Goal: Check status: Check status

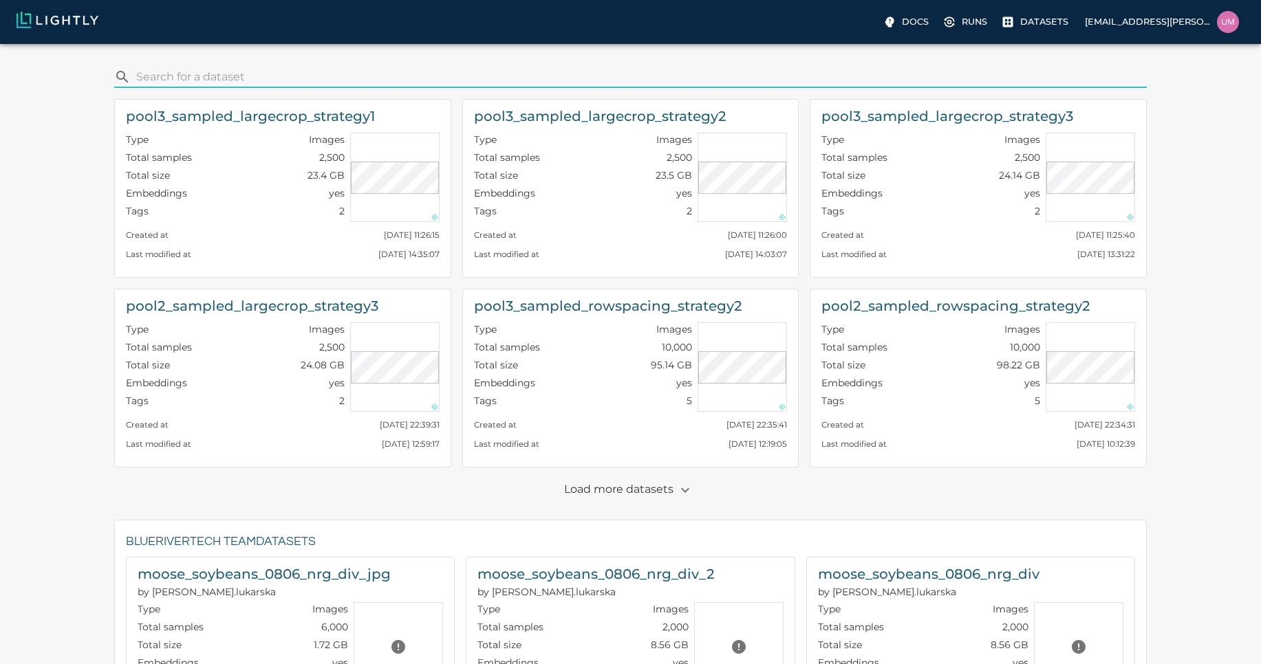
click at [347, 84] on input "search" at bounding box center [638, 77] width 1005 height 22
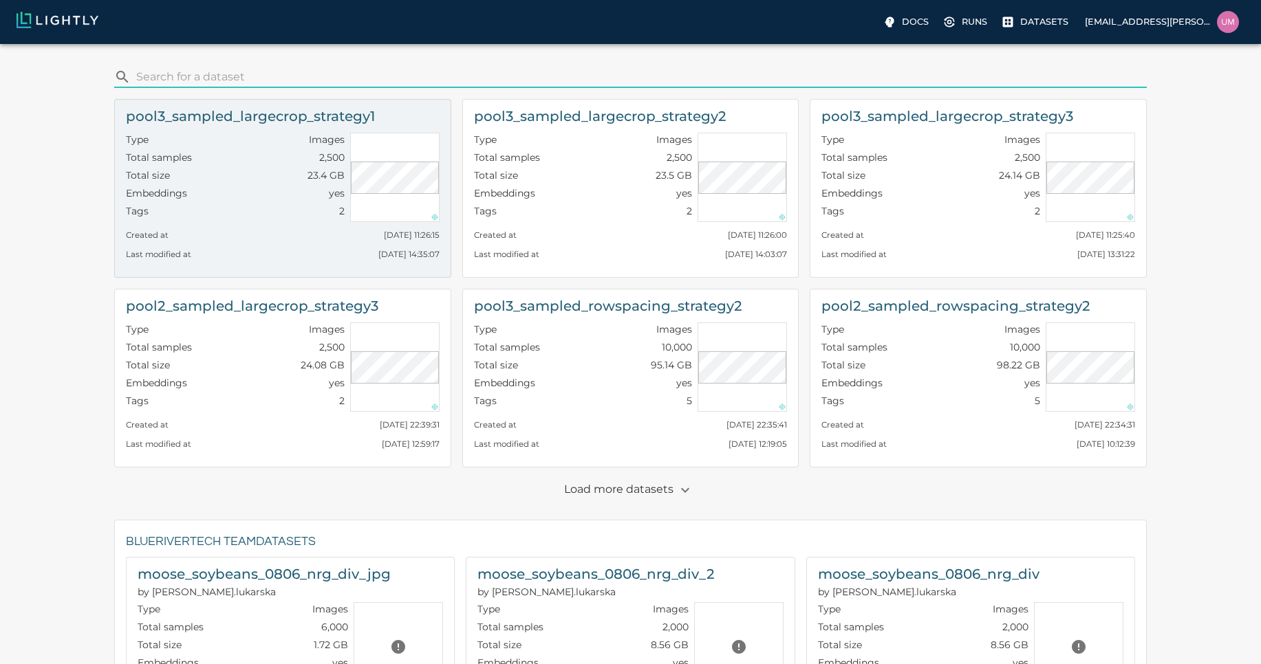
type input "large"
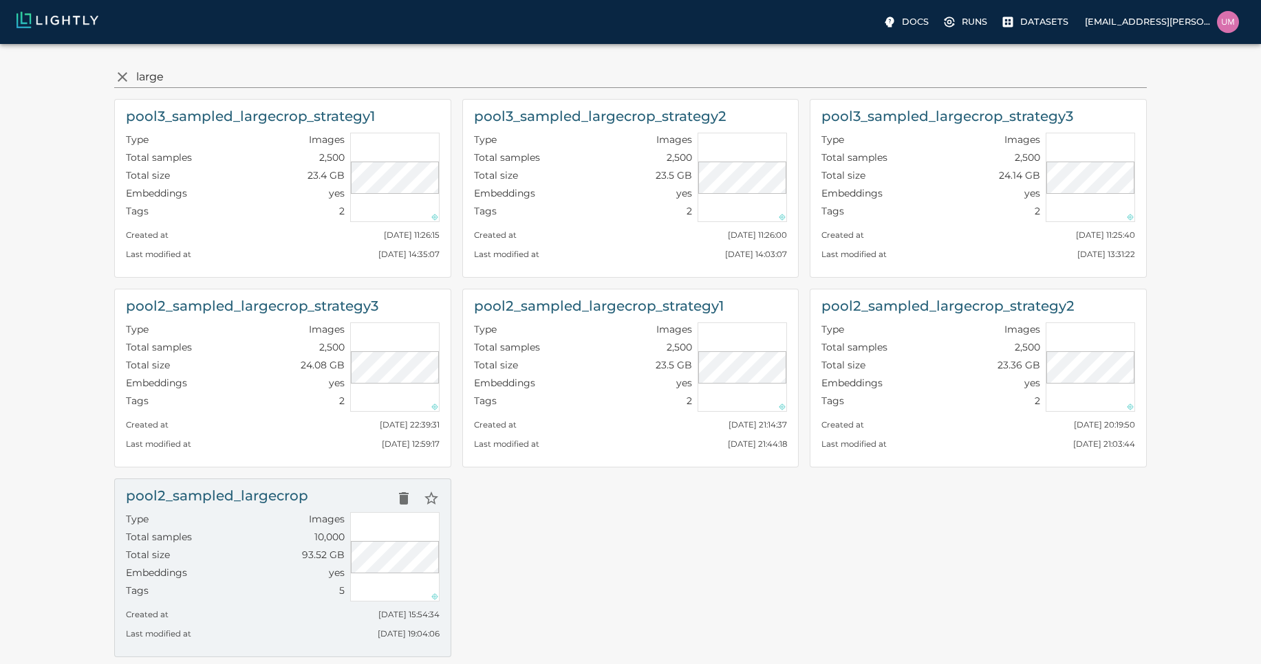
click at [363, 501] on div "pool2_sampled_largecrop" at bounding box center [283, 499] width 314 height 28
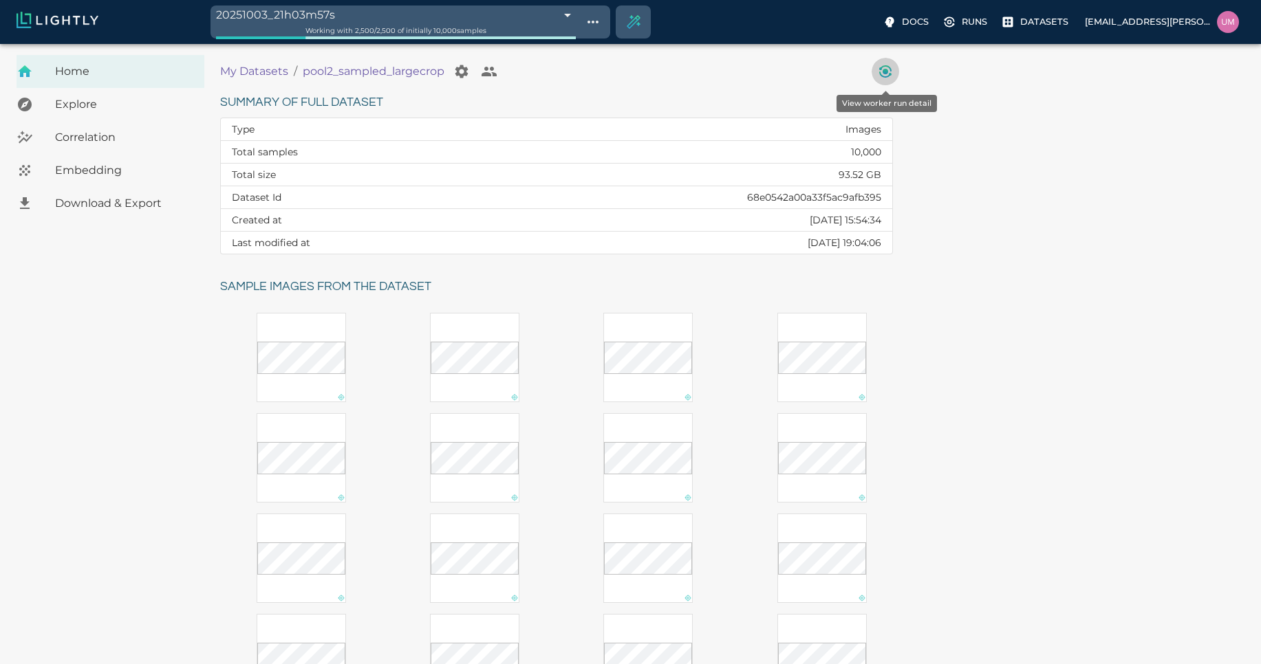
click at [880, 76] on icon "View worker run detail" at bounding box center [885, 71] width 17 height 17
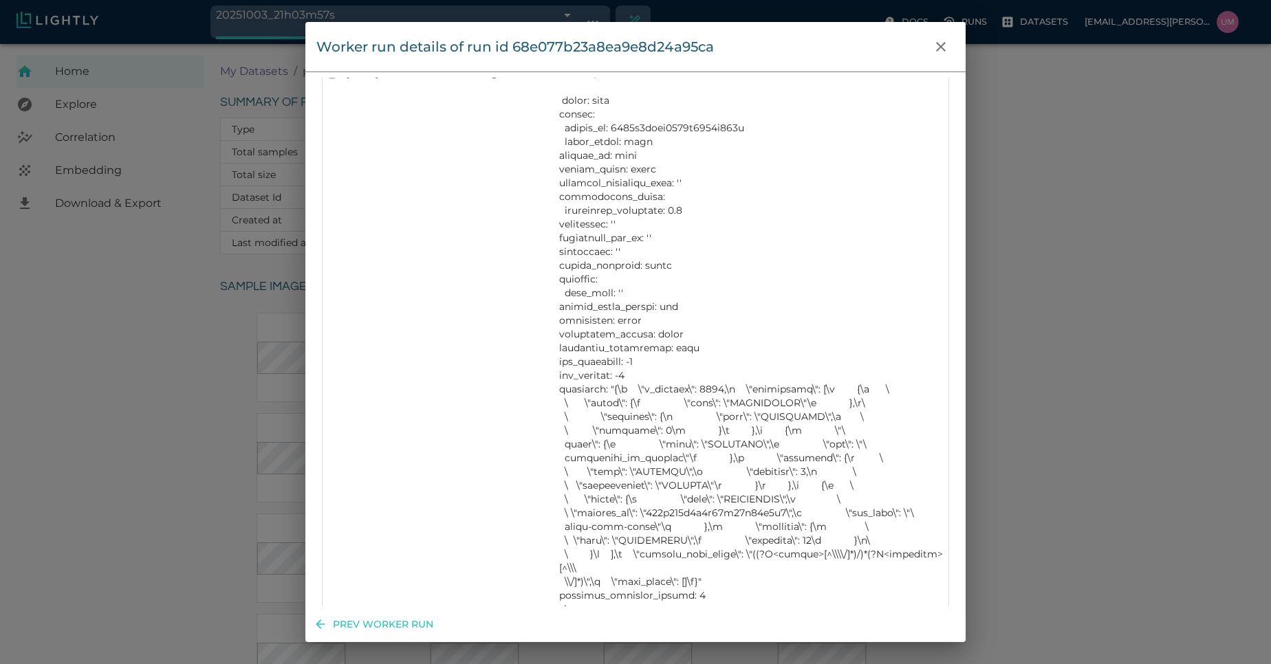
scroll to position [1602, 0]
click at [937, 55] on button "close" at bounding box center [941, 47] width 28 height 28
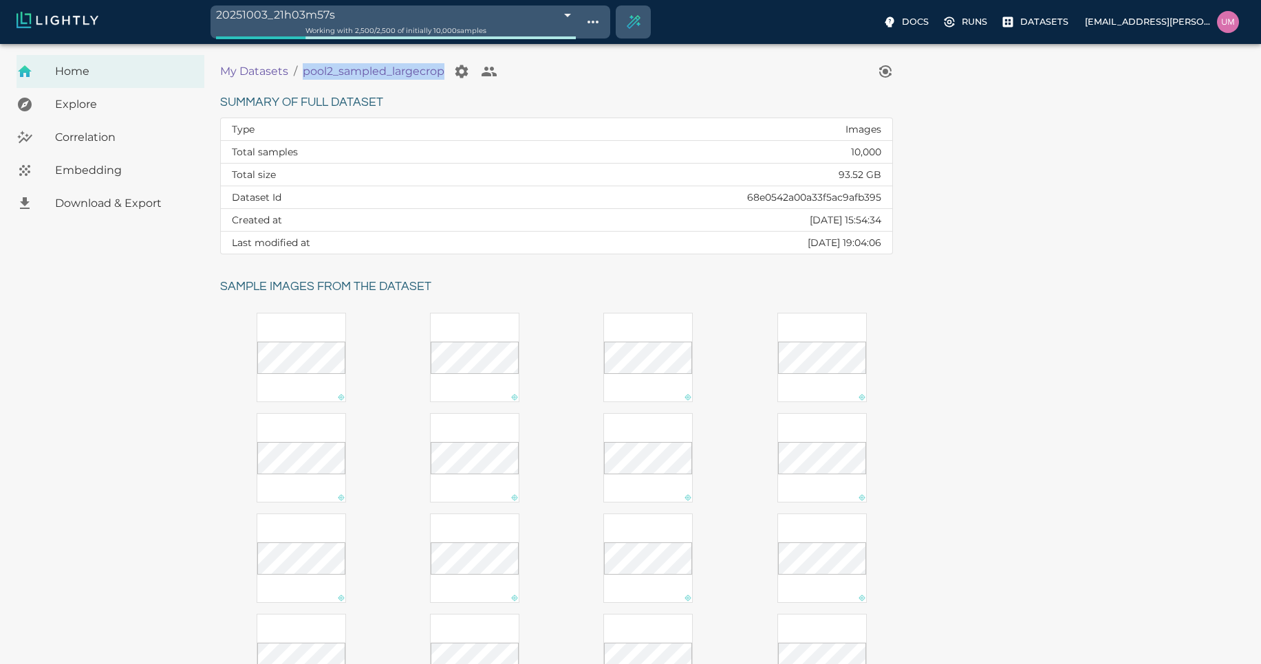
drag, startPoint x: 446, startPoint y: 79, endPoint x: 302, endPoint y: 79, distance: 144.4
click at [303, 79] on div "pool2_sampled_largecrop" at bounding box center [403, 72] width 200 height 28
copy div "pool2_sampled_largecrop"
click at [266, 76] on p "My Datasets" at bounding box center [254, 71] width 68 height 17
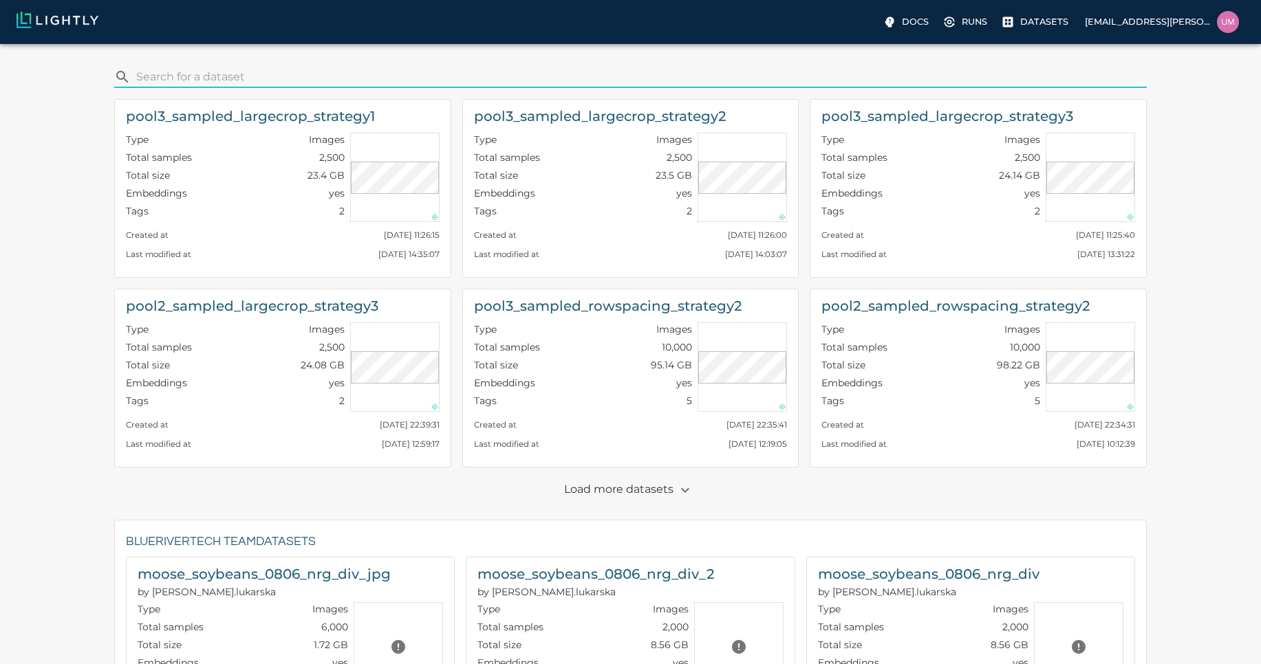
click at [266, 76] on input "search" at bounding box center [638, 77] width 1005 height 22
type input "large"
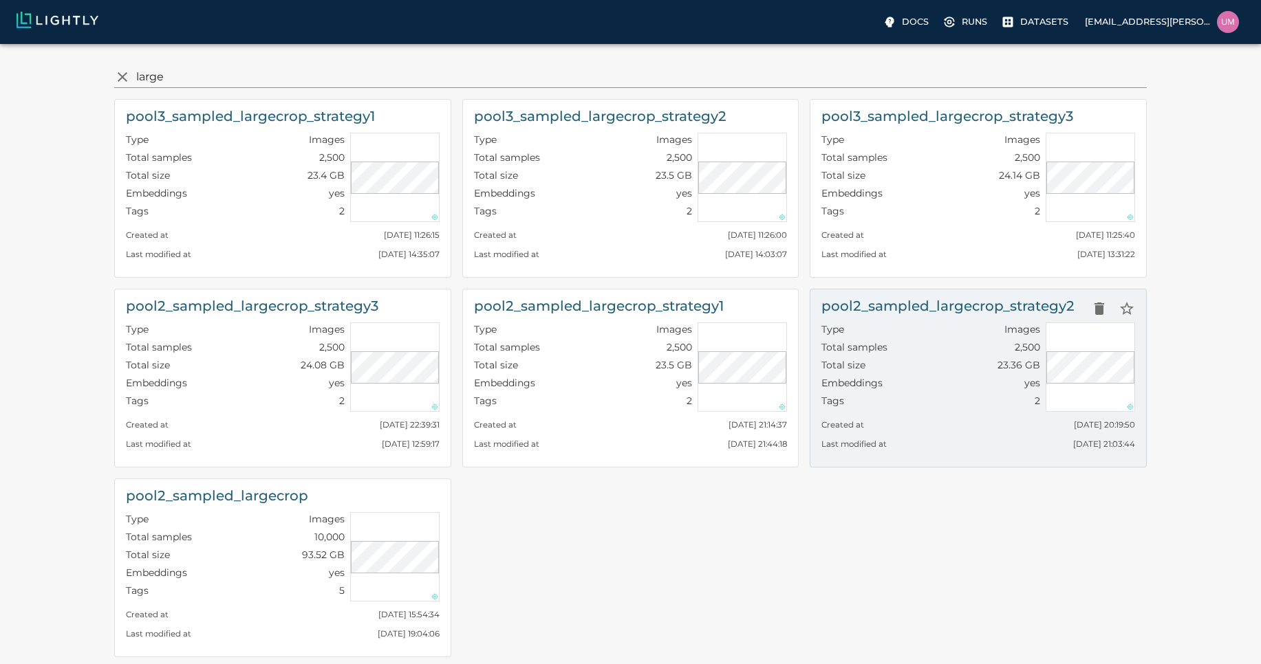
click at [915, 428] on div "Created at [DATE] 20:19:50" at bounding box center [978, 421] width 314 height 19
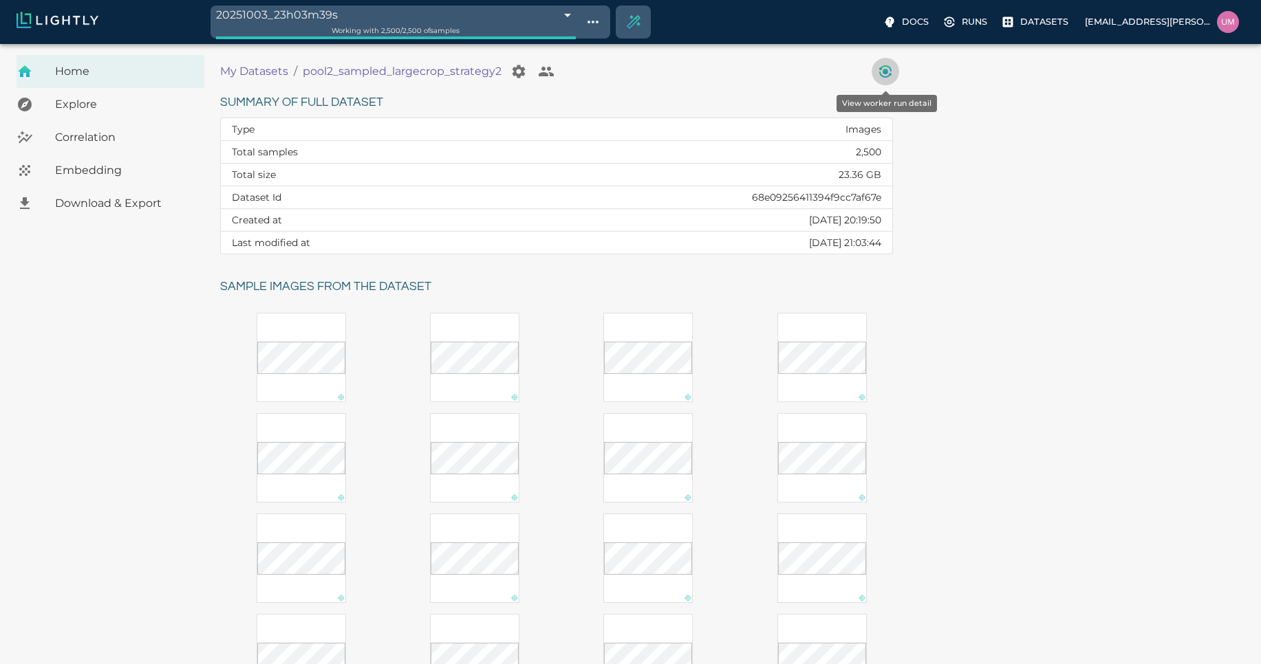
click at [889, 78] on icon "View worker run detail" at bounding box center [885, 71] width 17 height 17
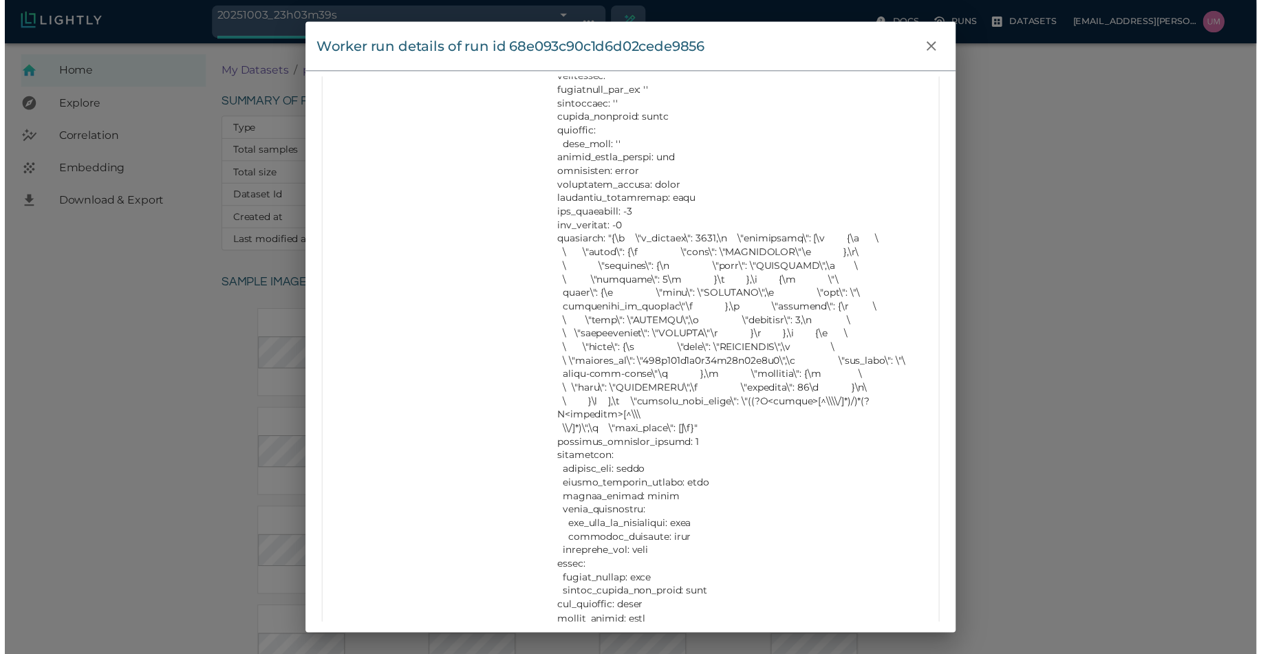
scroll to position [1693, 0]
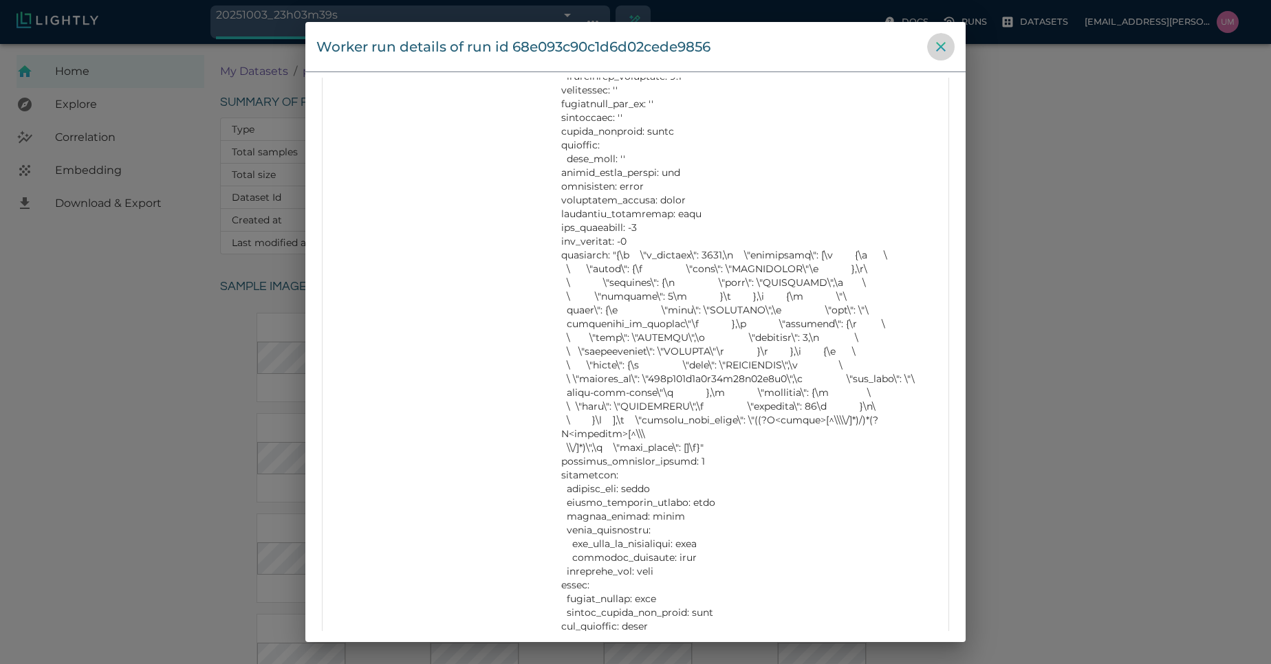
click at [935, 50] on icon "close" at bounding box center [941, 47] width 17 height 17
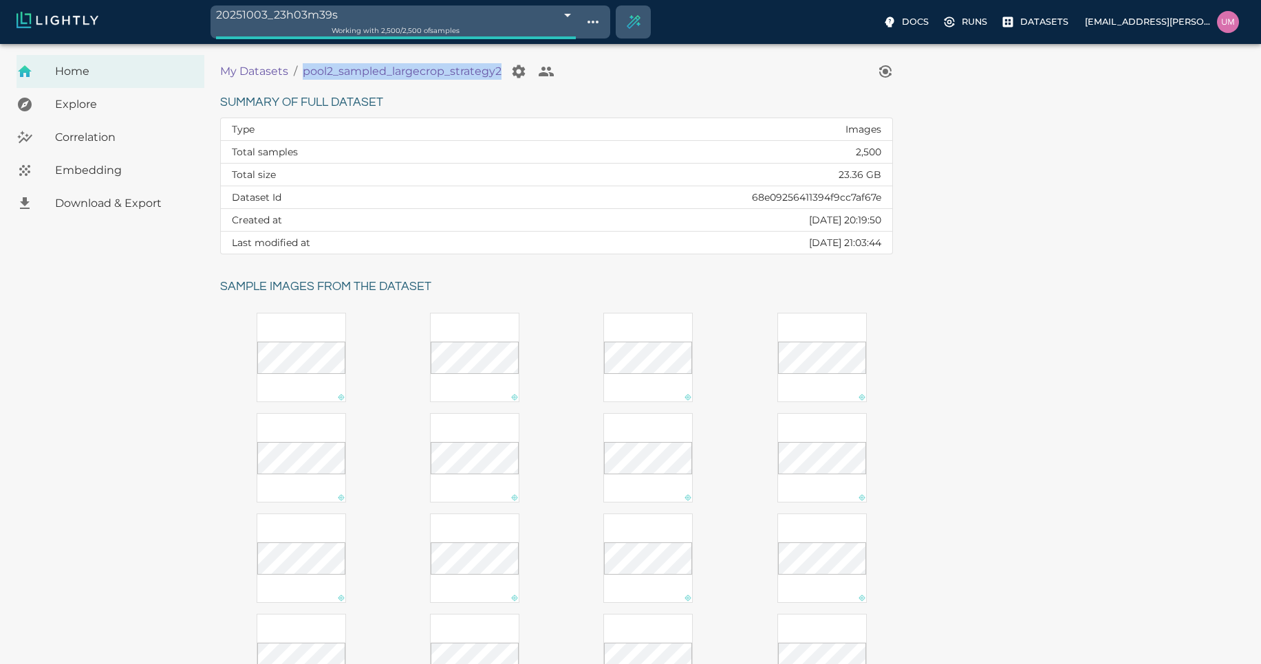
click at [298, 80] on ol "My Datasets / pool2_sampled_largecrop_strategy2" at bounding box center [545, 72] width 651 height 28
copy p "pool2_sampled_largecrop_strategy2"
click at [255, 66] on p "My Datasets" at bounding box center [254, 71] width 68 height 17
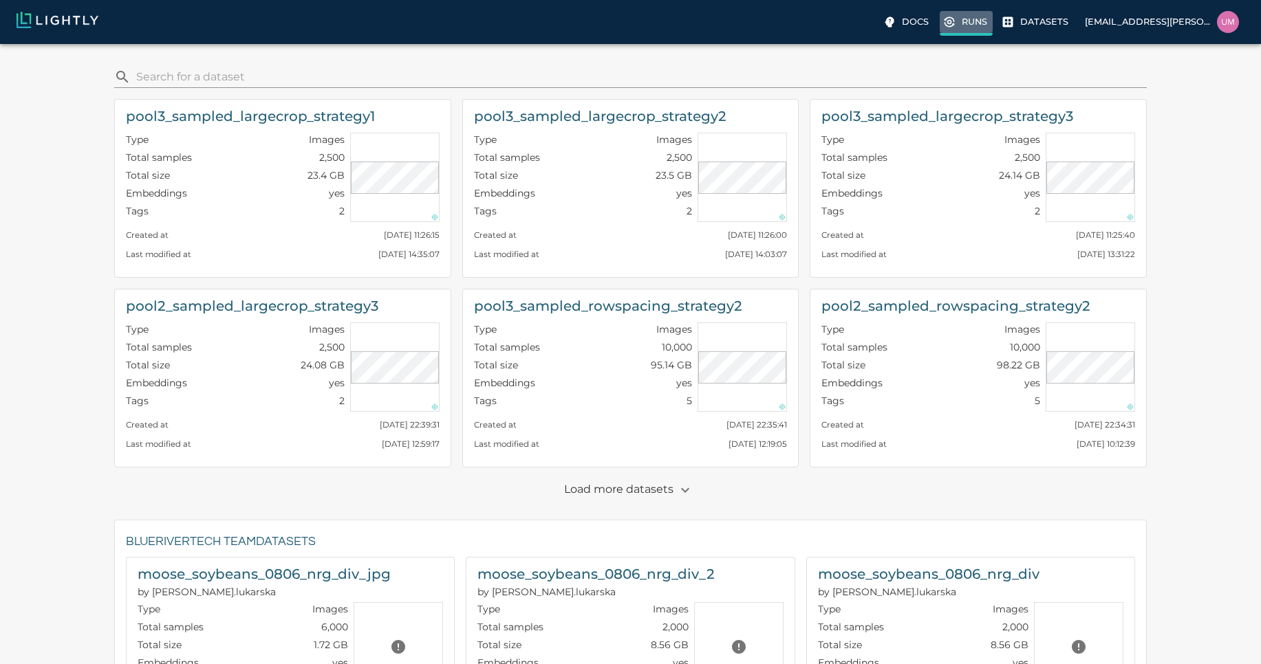
click at [954, 22] on icon at bounding box center [949, 22] width 14 height 14
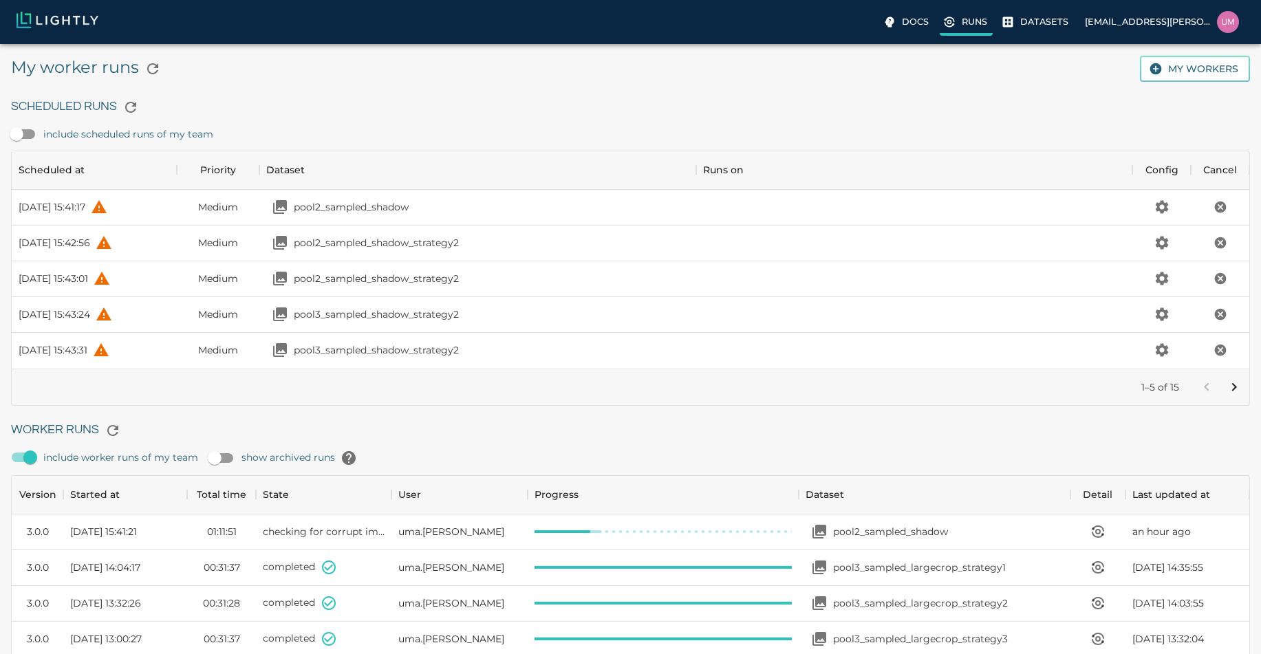
scroll to position [922, 1227]
click at [1229, 375] on button "Go to next page" at bounding box center [1234, 387] width 28 height 28
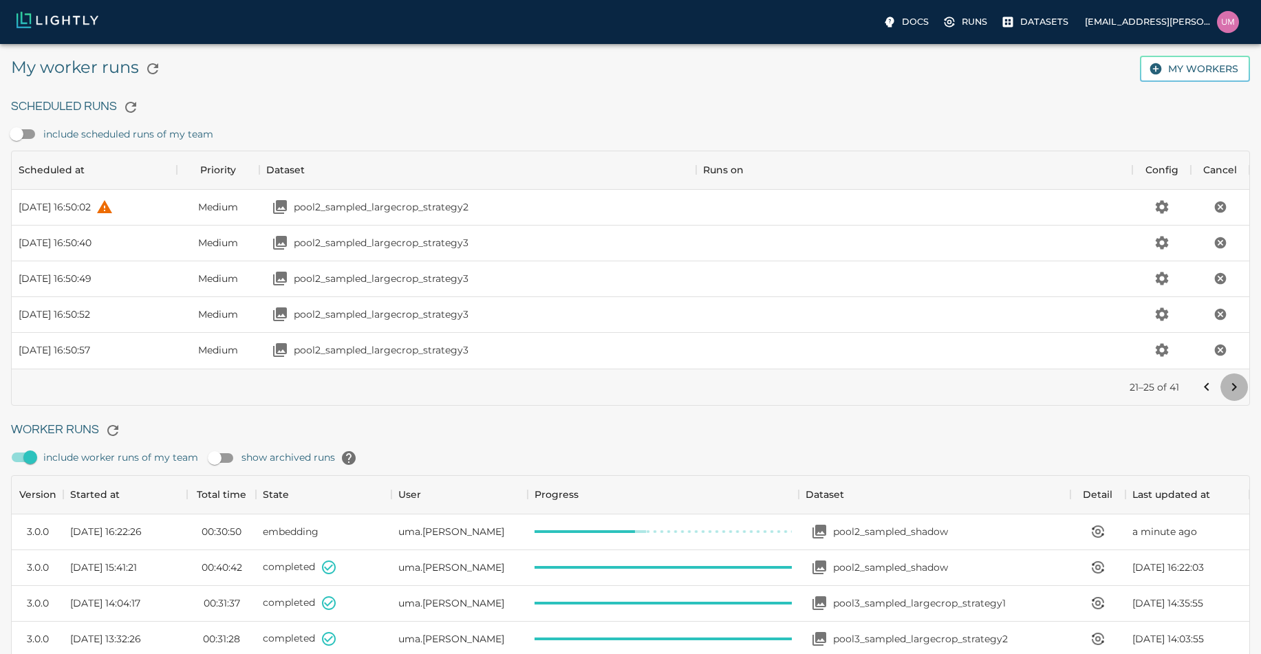
click at [1229, 375] on button "Go to next page" at bounding box center [1234, 387] width 28 height 28
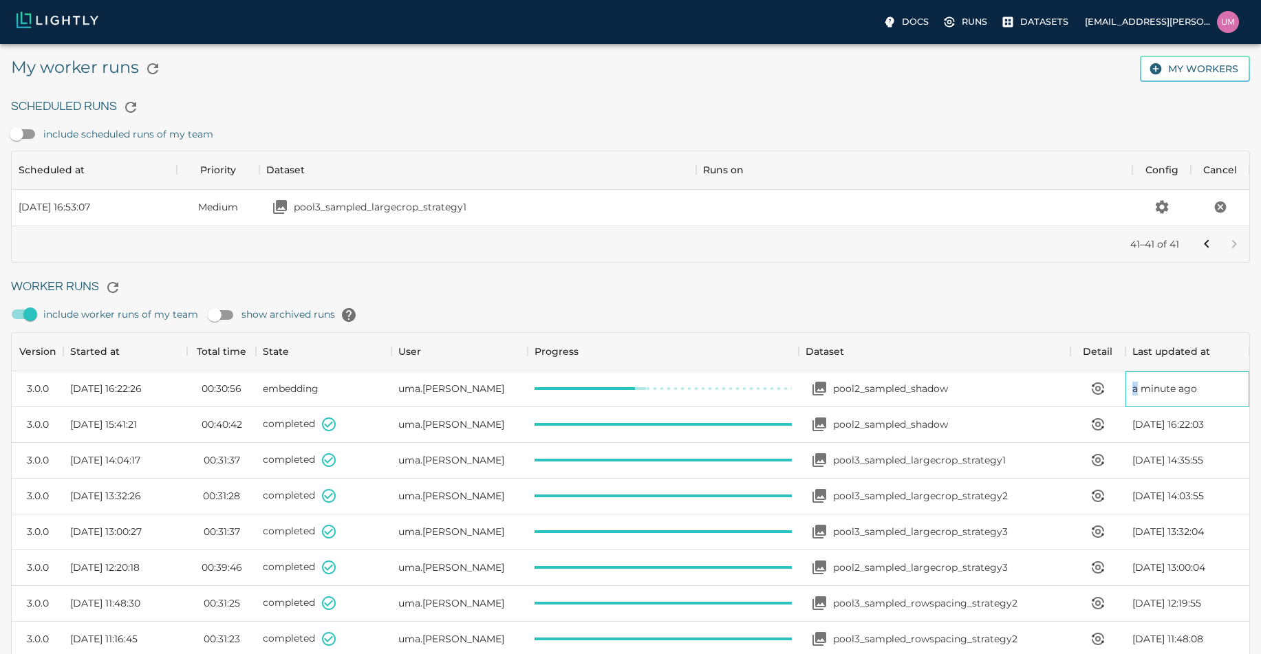
click at [1229, 375] on div "a minute ago" at bounding box center [1187, 389] width 124 height 36
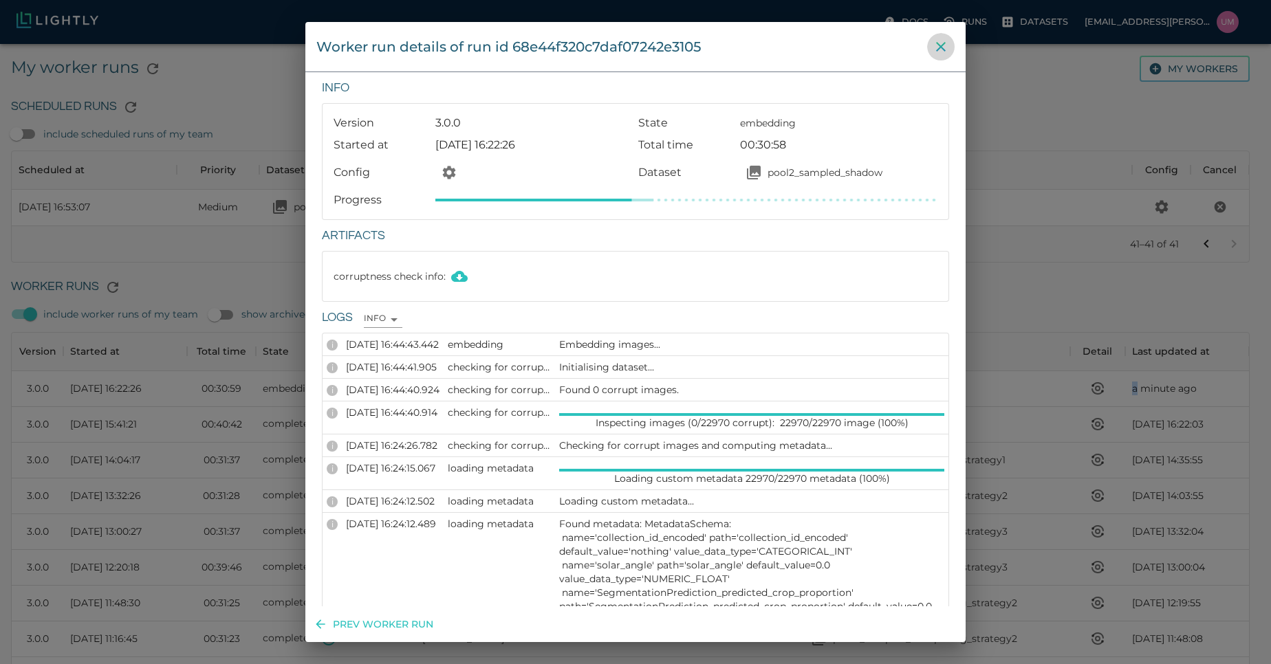
click at [939, 45] on icon "close" at bounding box center [941, 47] width 10 height 10
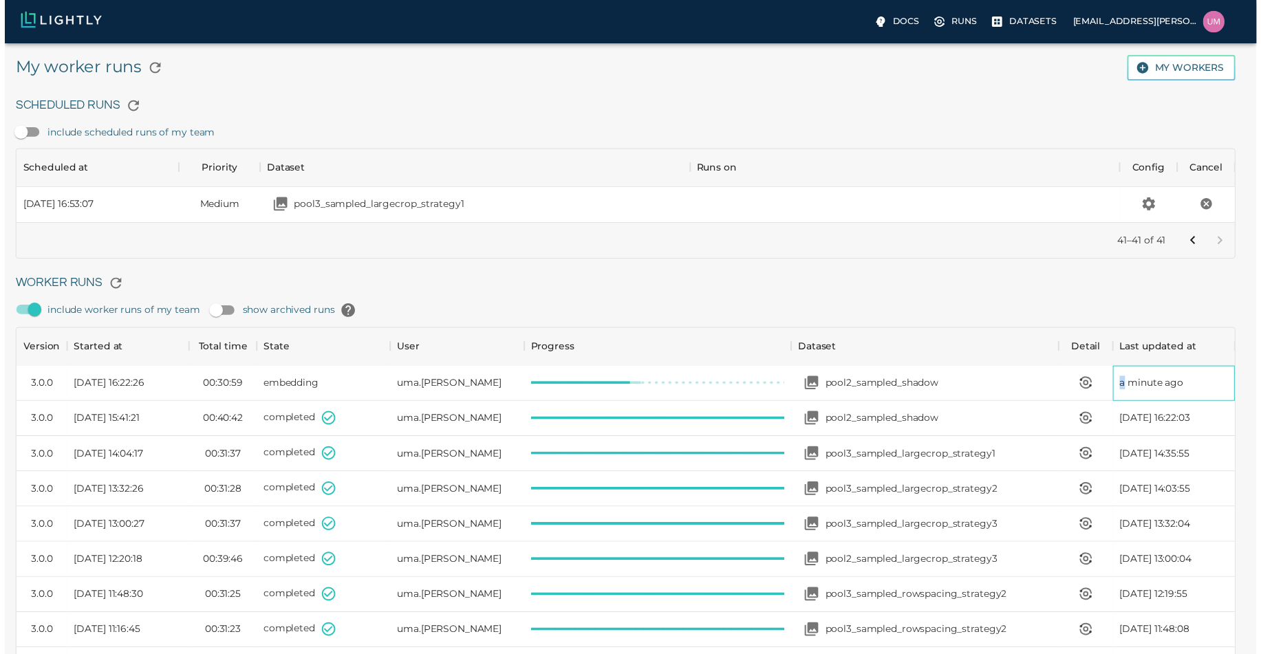
scroll to position [11, 11]
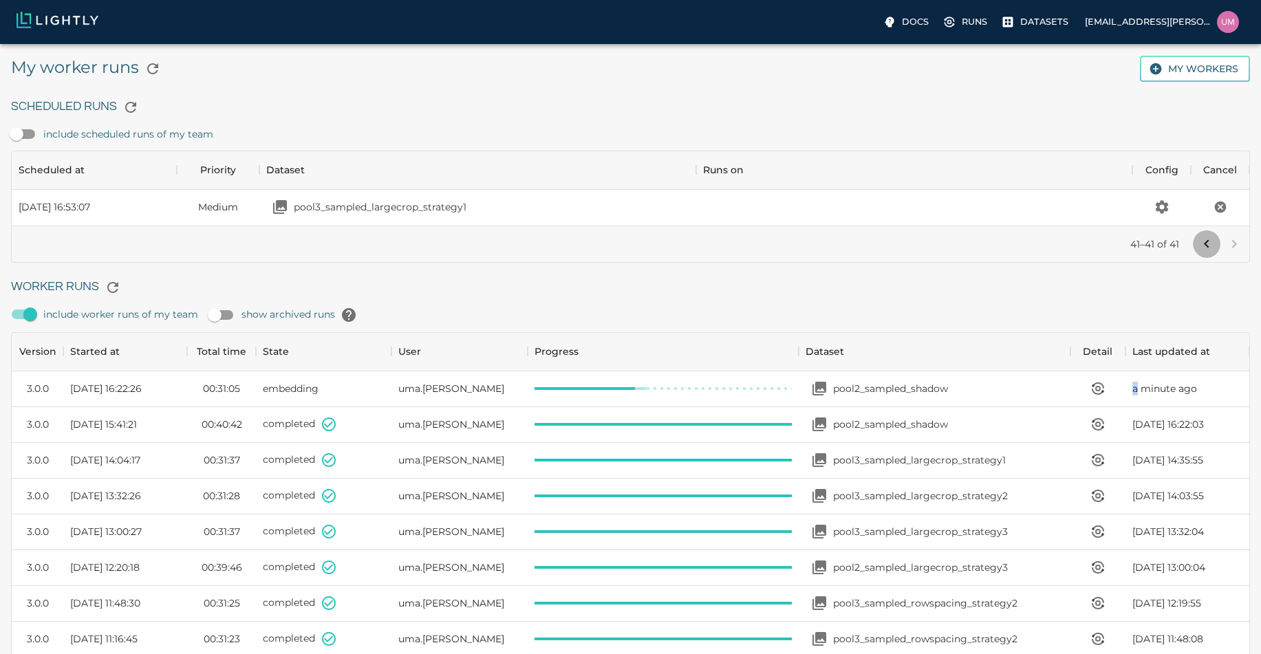
click at [1200, 243] on icon "Go to previous page" at bounding box center [1206, 244] width 17 height 17
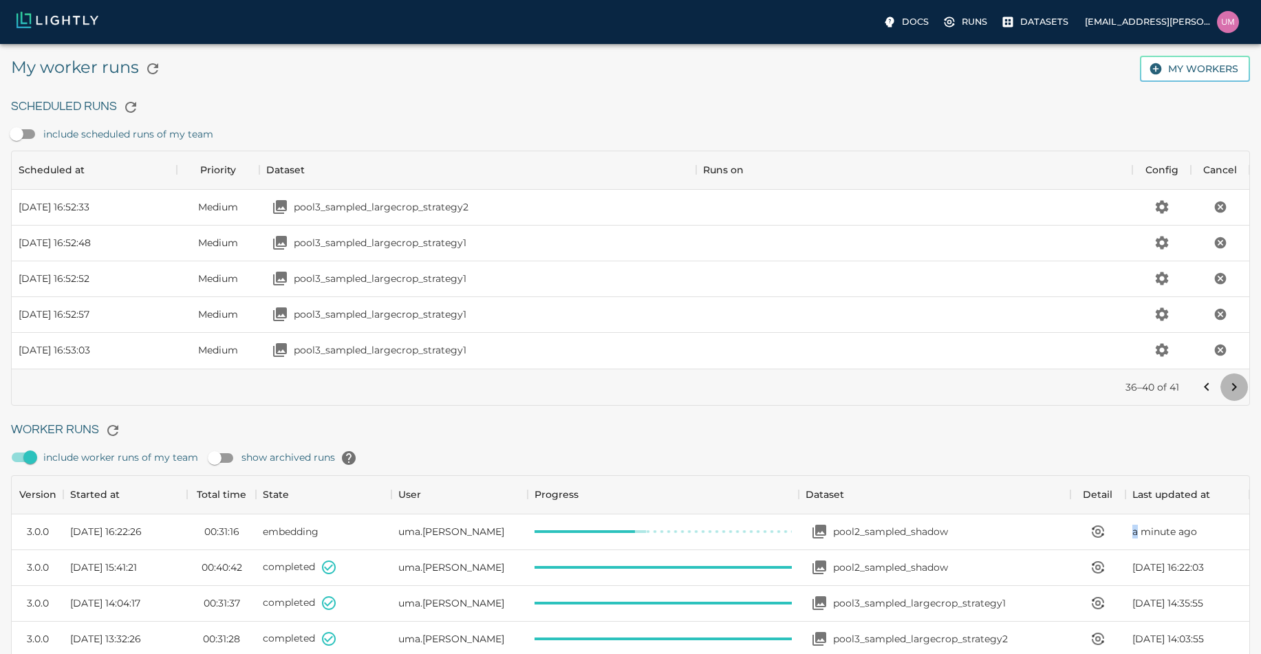
click at [1235, 392] on icon "Go to next page" at bounding box center [1234, 387] width 17 height 17
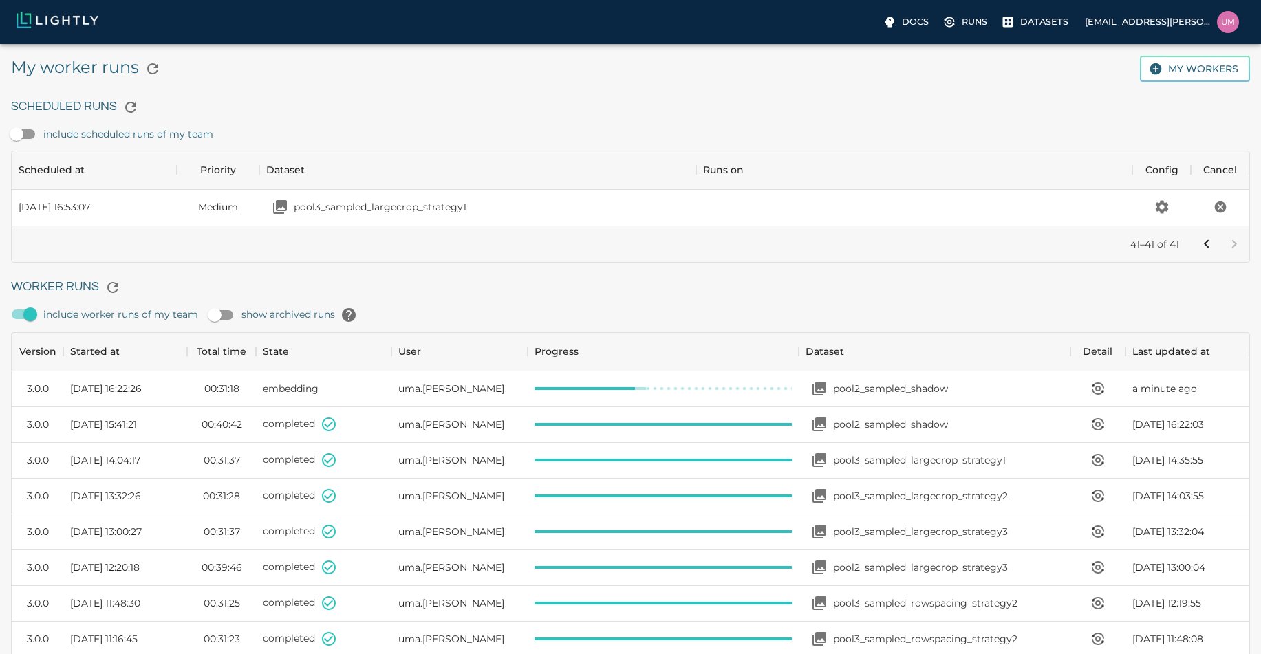
click at [1058, 314] on div "include worker runs of my team show archived runs" at bounding box center [630, 316] width 1239 height 31
